Goal: Information Seeking & Learning: Learn about a topic

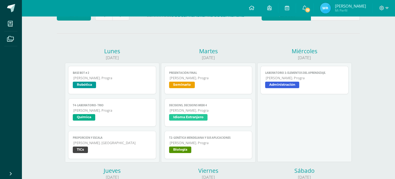
scroll to position [42, 0]
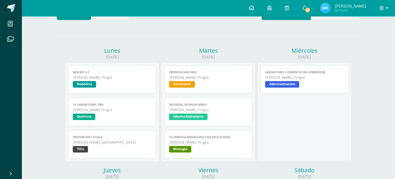
click at [249, 4] on link at bounding box center [251, 8] width 18 height 16
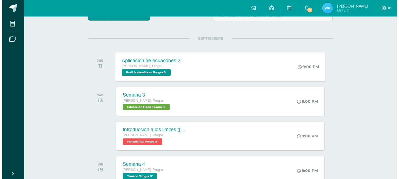
scroll to position [55, 0]
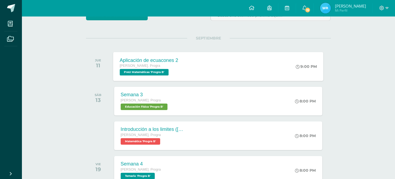
click at [225, 54] on div "Aplicación de ecuacones 2 Quinto Bach. Progra PreU Matemáticas 'Progra B' 9:00 …" at bounding box center [218, 66] width 210 height 29
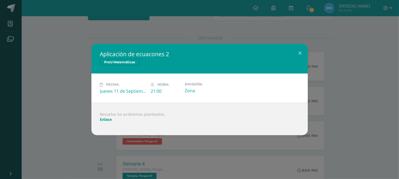
click at [315, 90] on div "Aplicación de ecuacones 2 PreU Matemáticas Fecha: Jueves 11 de Septiembre Hora:…" at bounding box center [199, 89] width 395 height 91
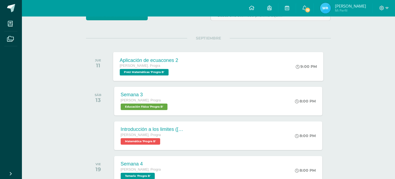
click at [259, 71] on div "Aplicación de ecuacones 2 Quinto Bach. Progra PreU Matemáticas 'Progra B' 9:00 …" at bounding box center [218, 66] width 210 height 29
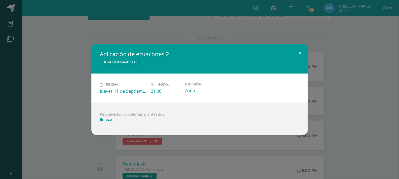
click at [108, 119] on link "Enlace" at bounding box center [106, 119] width 12 height 5
